Goal: Check status: Check status

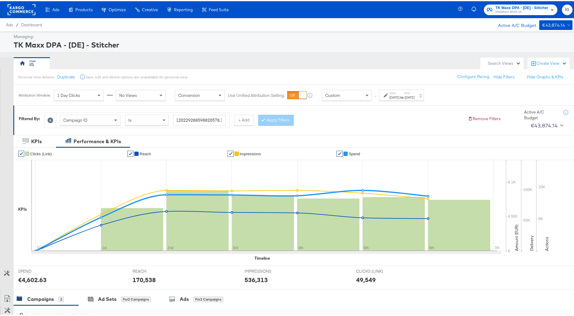
click at [531, 7] on span "TK Maxx DPA - [DE] - Stitcher" at bounding box center [521, 7] width 53 height 6
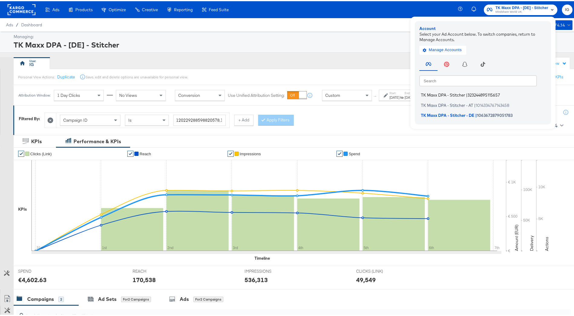
click at [485, 96] on span "323244895115657" at bounding box center [483, 93] width 32 height 5
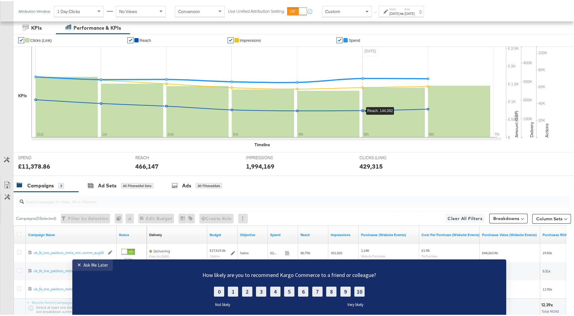
scroll to position [157, 0]
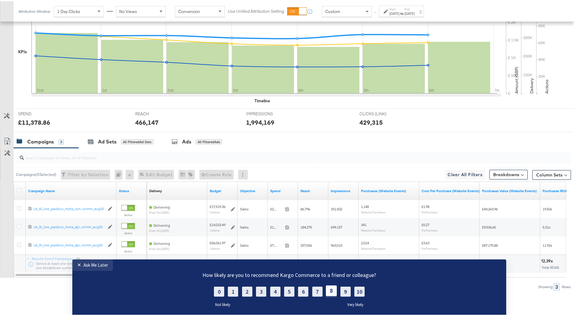
click at [330, 290] on label "8" at bounding box center [331, 290] width 11 height 11
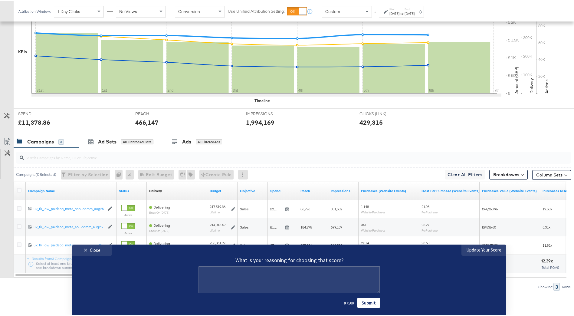
click at [365, 303] on link "Submit" at bounding box center [368, 303] width 23 height 10
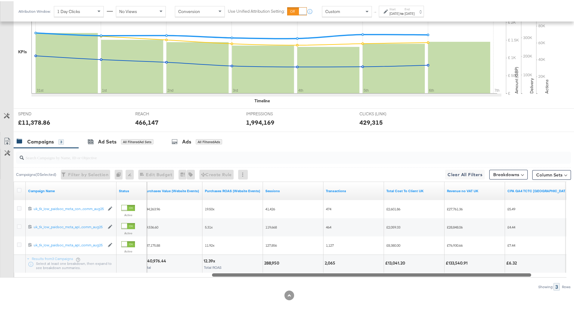
drag, startPoint x: 328, startPoint y: 273, endPoint x: 525, endPoint y: 293, distance: 198.5
click at [525, 293] on div "KPIs Performance & KPIs Customize KPIs ✔ Clicks (Link) ✔ Reach ✔ Impressions ✔ …" at bounding box center [289, 145] width 578 height 339
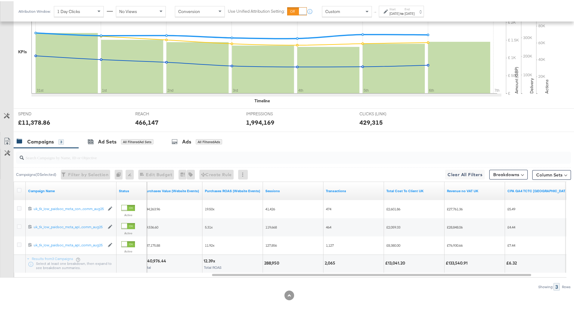
click at [399, 10] on div "[DATE]" at bounding box center [394, 12] width 10 height 5
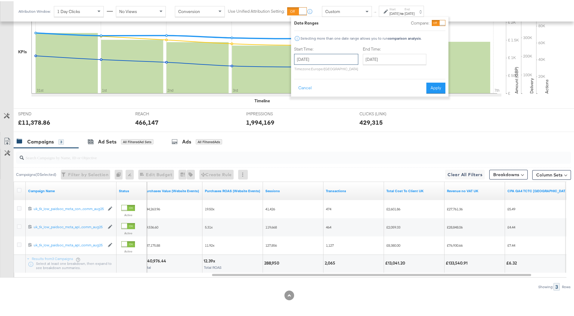
click at [344, 58] on input "[DATE]" at bounding box center [326, 58] width 64 height 11
click at [302, 73] on span "‹" at bounding box center [300, 70] width 9 height 9
click at [357, 70] on th "May 2025" at bounding box center [332, 71] width 52 height 10
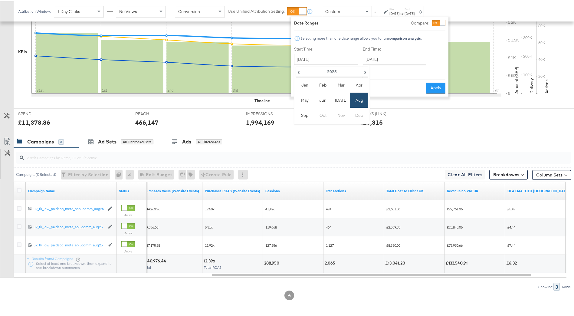
click at [357, 70] on th "2025" at bounding box center [332, 71] width 60 height 10
click at [343, 102] on td "2025" at bounding box center [341, 98] width 18 height 15
click at [358, 103] on td "Aug" at bounding box center [359, 98] width 18 height 15
click at [301, 100] on td "3" at bounding box center [301, 97] width 10 height 8
type input "August 3rd 2025"
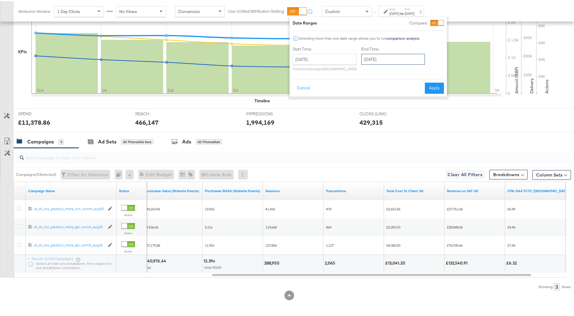
click at [390, 58] on input "[DATE]" at bounding box center [393, 58] width 64 height 11
click at [368, 72] on span "‹" at bounding box center [367, 70] width 9 height 9
click at [368, 97] on td "3" at bounding box center [368, 97] width 10 height 8
click at [339, 63] on input "August 3rd 2025" at bounding box center [325, 58] width 64 height 11
click at [381, 60] on input "August 3rd 2025" at bounding box center [394, 58] width 64 height 11
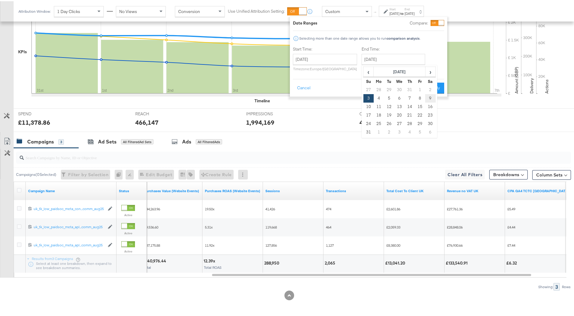
click at [431, 97] on td "9" at bounding box center [430, 97] width 10 height 8
type input "August 9th 2025"
click at [436, 91] on button "Apply" at bounding box center [434, 86] width 19 height 11
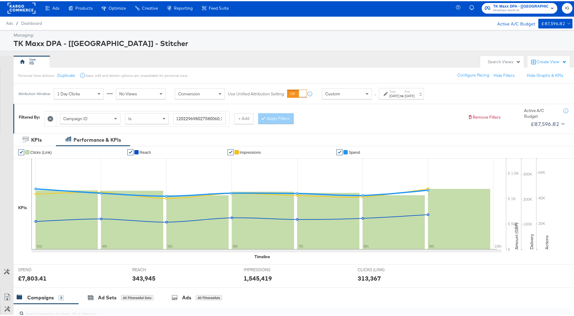
scroll to position [0, 0]
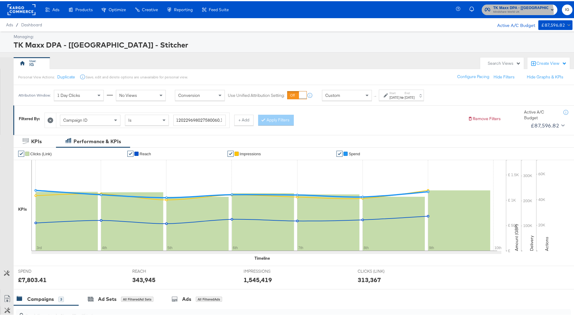
click at [503, 12] on span "Mindshare World UK" at bounding box center [520, 10] width 55 height 5
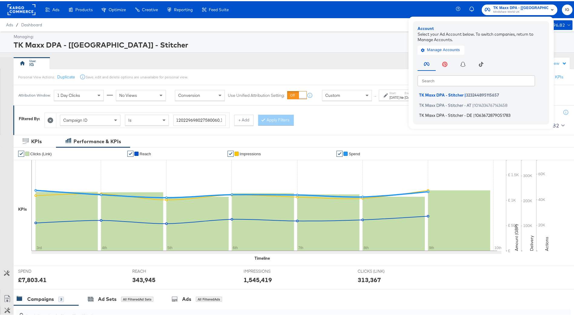
click at [482, 113] on span "1063672879051783" at bounding box center [493, 114] width 36 height 5
click at [460, 112] on span "TK Maxx DPA - Stitcher - DE" at bounding box center [445, 114] width 53 height 5
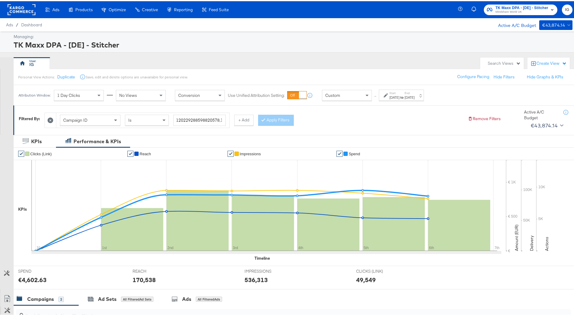
click at [414, 92] on div "Start: Aug 31st 2025 to End: Sep 6th 2025" at bounding box center [401, 94] width 25 height 9
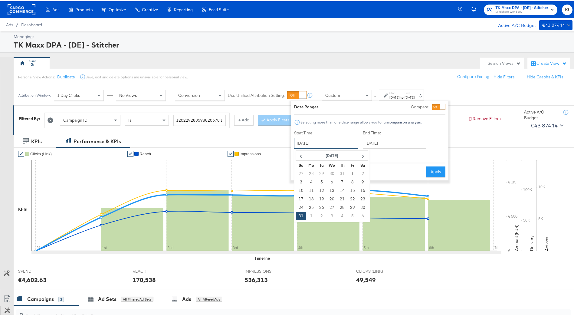
click at [343, 143] on input "[DATE]" at bounding box center [326, 141] width 64 height 11
click at [359, 207] on td "30" at bounding box center [363, 206] width 10 height 8
type input "[DATE]"
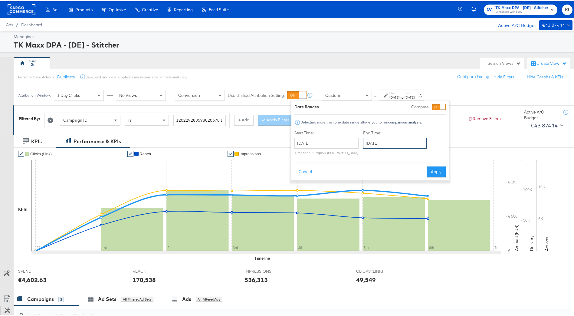
click at [385, 145] on input "[DATE]" at bounding box center [395, 141] width 64 height 11
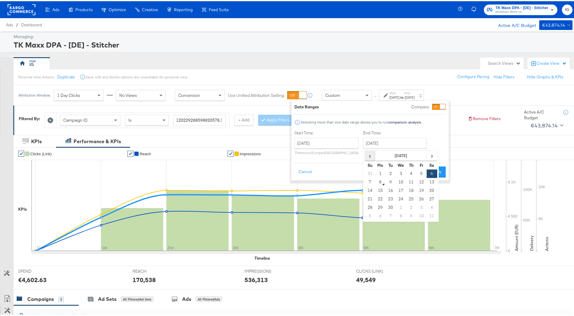
click at [372, 156] on span "‹" at bounding box center [369, 154] width 9 height 9
click at [430, 206] on td "30" at bounding box center [432, 206] width 10 height 8
type input "[DATE]"
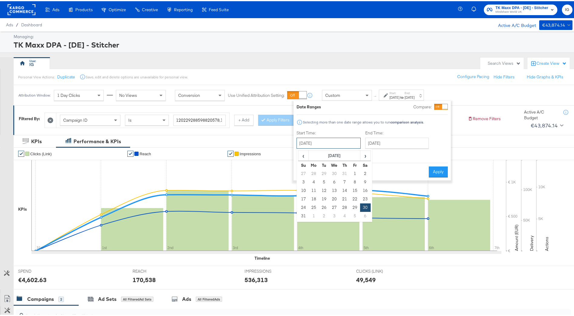
click at [323, 142] on input "[DATE]" at bounding box center [329, 141] width 64 height 11
click at [305, 155] on span "‹" at bounding box center [303, 154] width 9 height 9
click at [365, 155] on span "›" at bounding box center [365, 154] width 9 height 9
click at [303, 206] on td "24" at bounding box center [303, 206] width 10 height 8
type input "[DATE]"
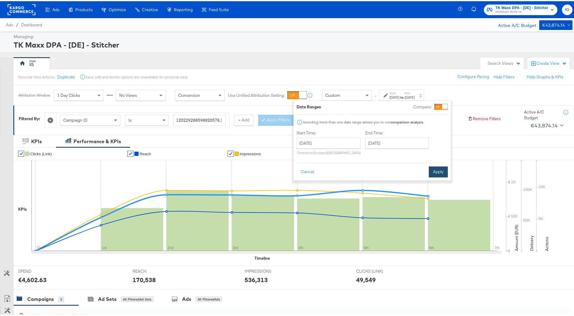
click at [441, 168] on button "Apply" at bounding box center [438, 170] width 19 height 11
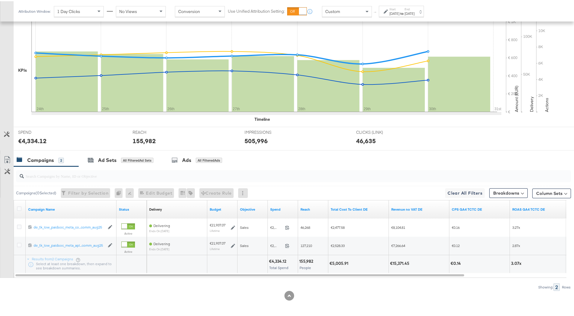
scroll to position [139, 0]
click at [405, 11] on strong "to" at bounding box center [401, 12] width 5 height 5
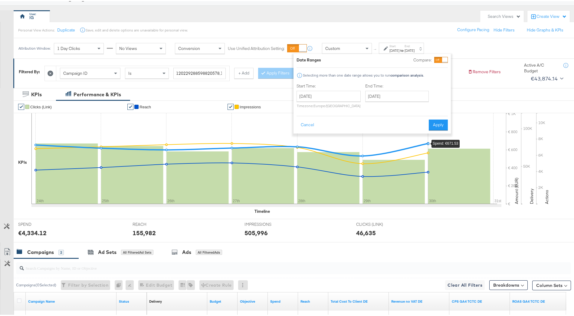
scroll to position [0, 0]
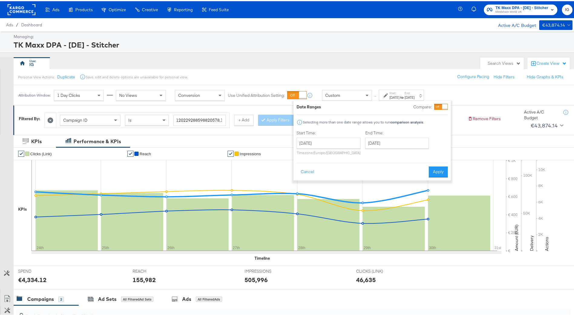
click at [511, 10] on span "Mindshare World UK" at bounding box center [521, 10] width 53 height 5
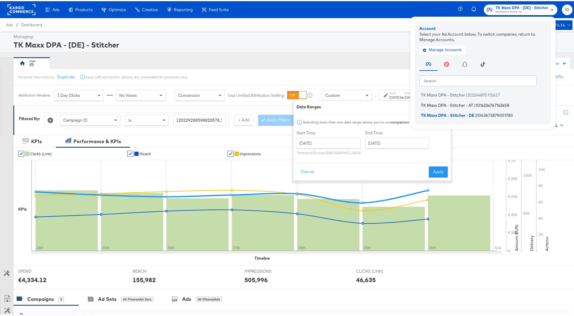
click at [477, 104] on span "1014334767143458" at bounding box center [493, 103] width 34 height 5
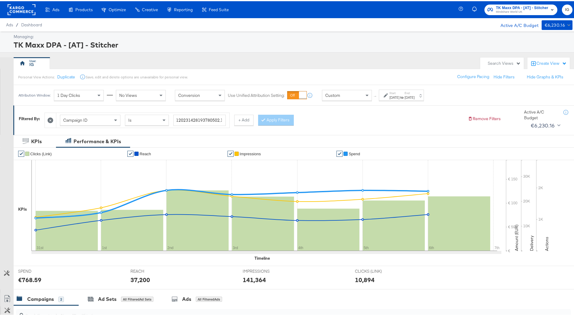
click at [414, 94] on div "[DATE]" at bounding box center [410, 96] width 10 height 5
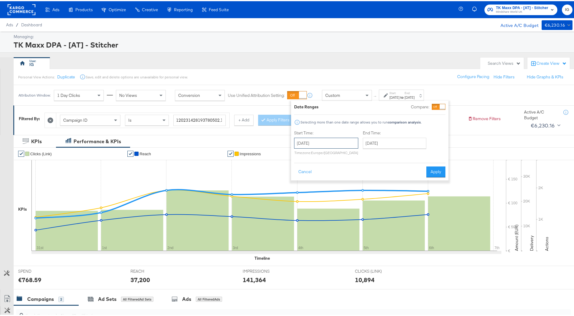
click at [336, 140] on input "August 31st 2025" at bounding box center [326, 141] width 64 height 11
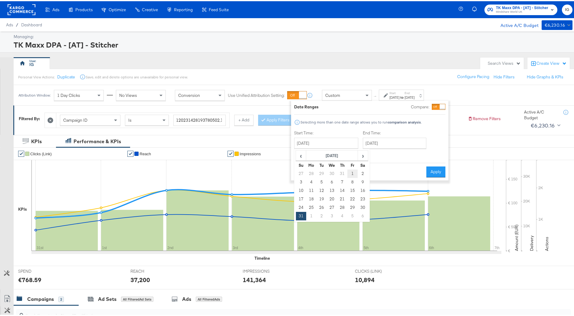
click at [354, 173] on td "1" at bounding box center [352, 172] width 10 height 8
type input "August 1st 2025"
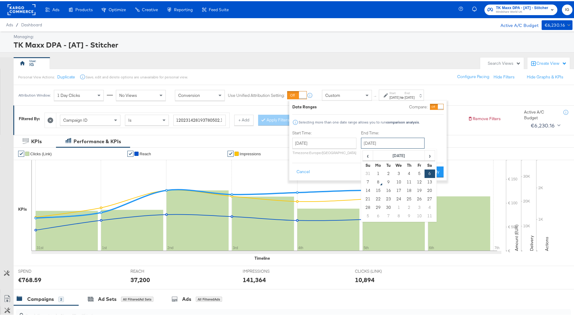
click at [376, 146] on input "[DATE]" at bounding box center [393, 141] width 64 height 11
click at [367, 156] on span "‹" at bounding box center [367, 154] width 9 height 9
click at [365, 215] on td "31" at bounding box center [368, 215] width 10 height 8
type input "[DATE]"
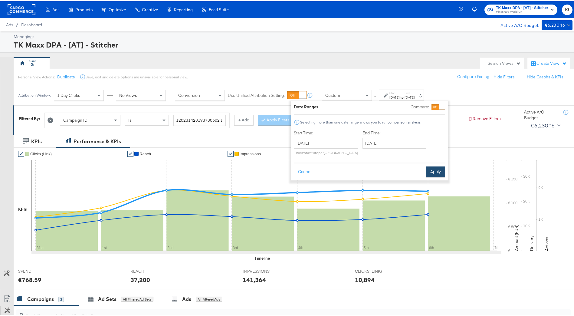
click at [431, 173] on button "Apply" at bounding box center [435, 170] width 19 height 11
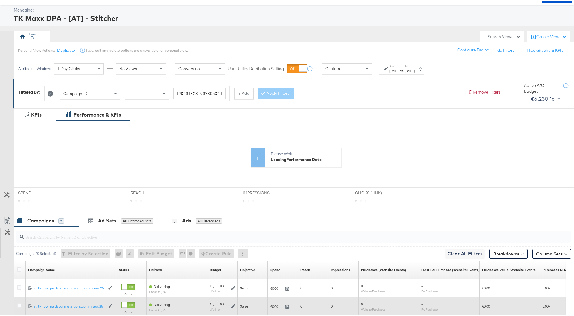
scroll to position [87, 0]
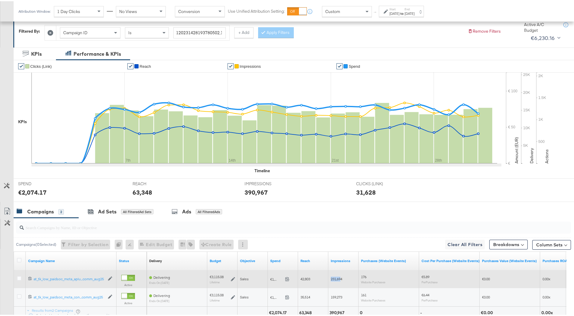
drag, startPoint x: 319, startPoint y: 273, endPoint x: 342, endPoint y: 274, distance: 22.4
click at [342, 274] on div "Delivering ends on October 4th 2025 €3,115.08 Lifetime Sales €1,037.10 1037.1 4…" at bounding box center [555, 278] width 817 height 18
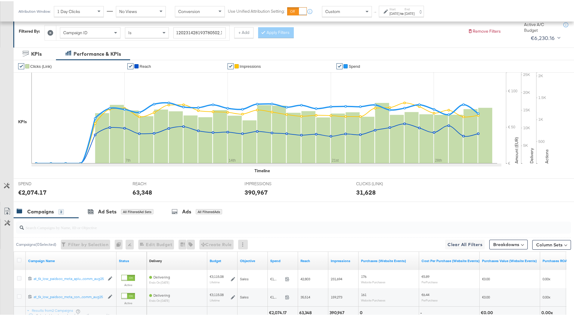
drag, startPoint x: 342, startPoint y: 274, endPoint x: 421, endPoint y: 212, distance: 101.5
click at [421, 210] on div "Campaigns 2 Ad Sets All Filtered Ad Sets Ads All Filtered Ads" at bounding box center [296, 210] width 565 height 13
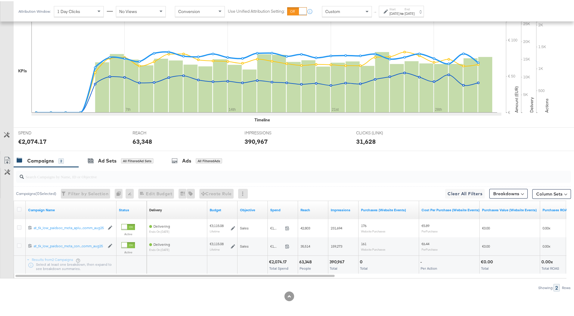
scroll to position [139, 0]
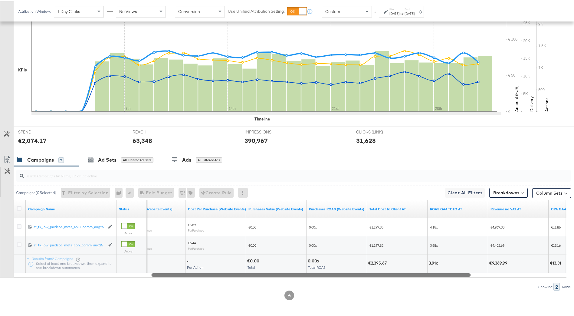
drag, startPoint x: 327, startPoint y: 273, endPoint x: 461, endPoint y: 268, distance: 134.1
click at [461, 268] on div "Campaign Name Status Purchases (Website Events) Cost Per Purchase (Website Even…" at bounding box center [290, 237] width 553 height 78
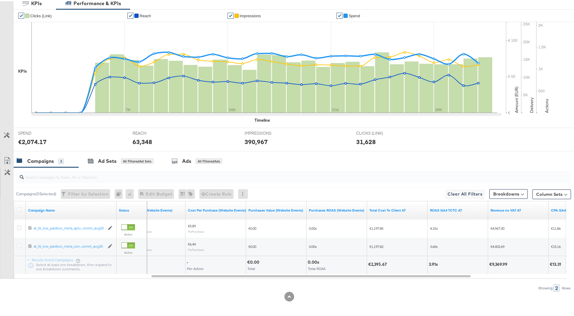
scroll to position [0, 0]
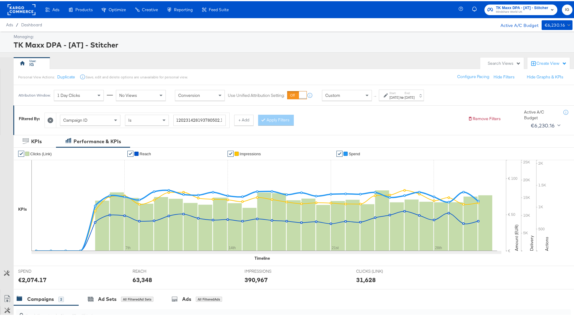
click at [513, 10] on span "Mindshare World UK" at bounding box center [522, 10] width 52 height 5
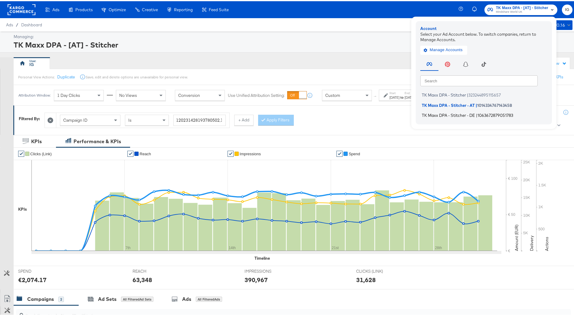
click at [481, 113] on span "1063672879051783" at bounding box center [495, 114] width 36 height 5
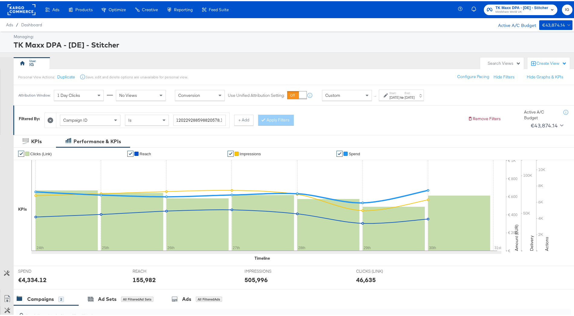
scroll to position [139, 0]
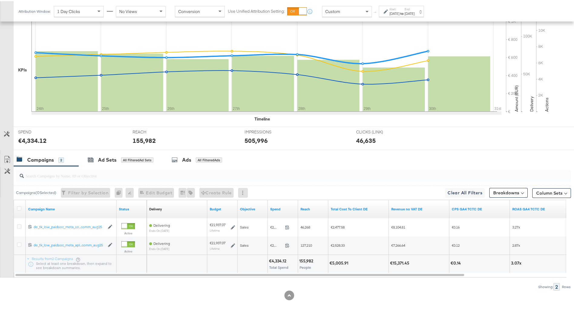
click at [414, 7] on label "End:" at bounding box center [410, 8] width 10 height 4
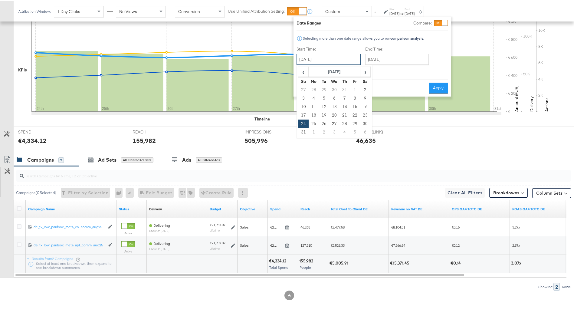
click at [342, 61] on input "[DATE]" at bounding box center [329, 58] width 64 height 11
click at [369, 126] on td "30" at bounding box center [365, 122] width 10 height 8
click at [344, 54] on input "[DATE]" at bounding box center [329, 58] width 64 height 11
click at [301, 129] on td "31" at bounding box center [303, 131] width 10 height 8
type input "[DATE]"
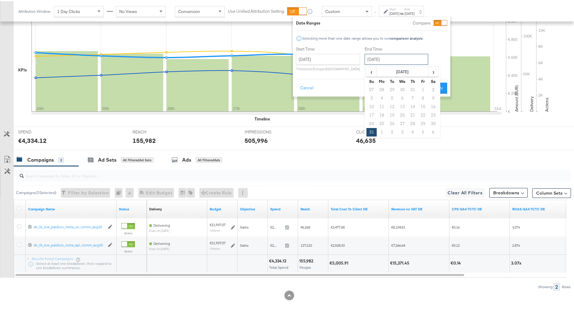
click at [411, 59] on input "[DATE]" at bounding box center [397, 58] width 64 height 11
click at [429, 73] on span "›" at bounding box center [433, 70] width 9 height 9
click at [431, 92] on td "6" at bounding box center [433, 88] width 10 height 8
type input "[DATE]"
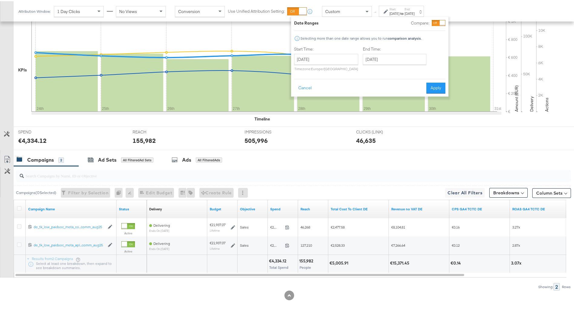
click at [432, 92] on div "Date Ranges Compare: Selecting more than one date range allows you to run compa…" at bounding box center [369, 56] width 157 height 80
click at [435, 87] on button "Apply" at bounding box center [435, 86] width 19 height 11
